Goal: Task Accomplishment & Management: Use online tool/utility

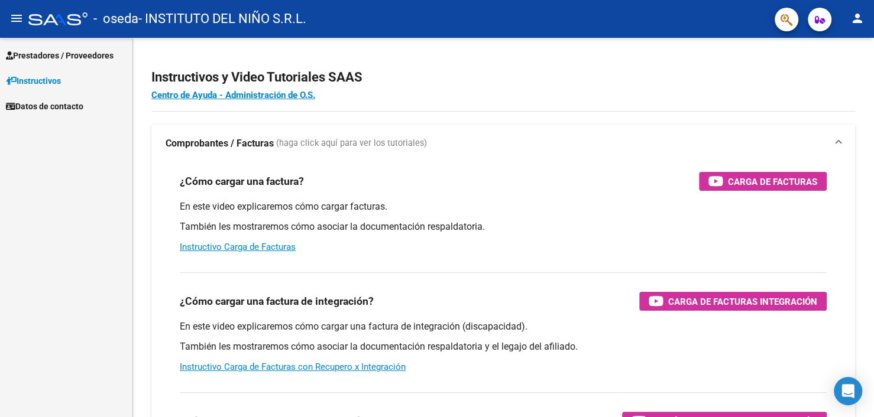
click at [69, 50] on span "Prestadores / Proveedores" at bounding box center [60, 55] width 108 height 13
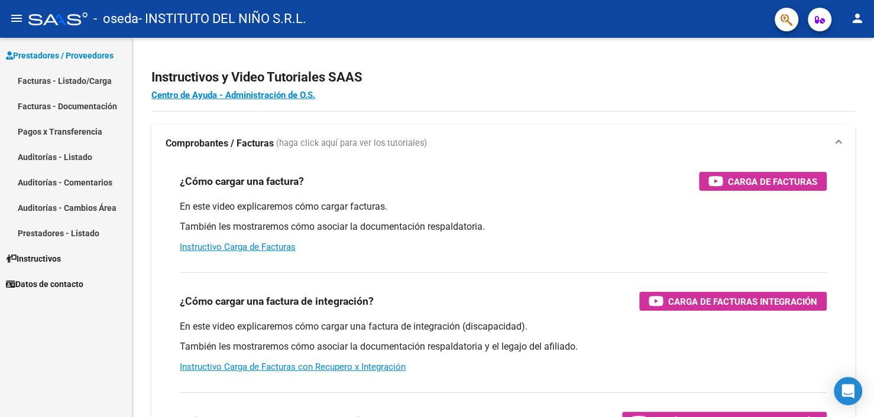
click at [89, 78] on link "Facturas - Listado/Carga" at bounding box center [66, 80] width 132 height 25
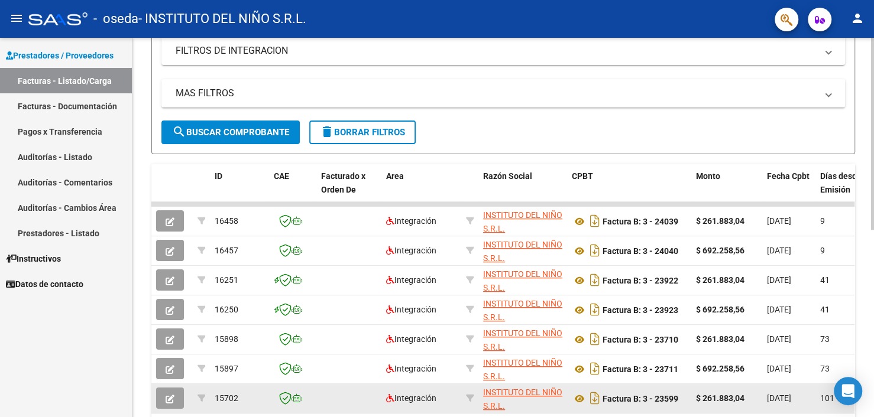
scroll to position [355, 0]
